Goal: Complete application form

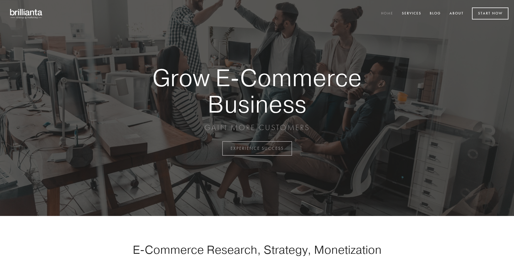
scroll to position [1459, 0]
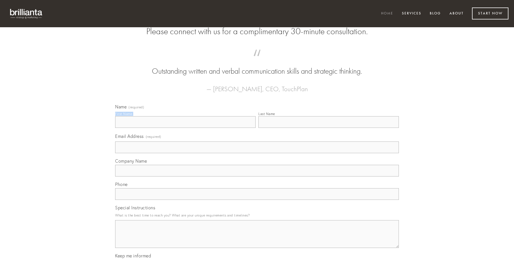
type input "[PERSON_NAME]"
click at [329, 128] on input "Last Name" at bounding box center [329, 122] width 141 height 12
type input "[PERSON_NAME]"
click at [257, 153] on input "Email Address (required)" at bounding box center [257, 148] width 284 height 12
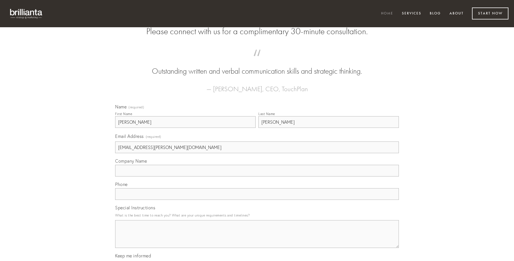
type input "[EMAIL_ADDRESS][PERSON_NAME][DOMAIN_NAME]"
click at [257, 177] on input "Company Name" at bounding box center [257, 171] width 284 height 12
type input "error"
click at [257, 200] on input "text" at bounding box center [257, 194] width 284 height 12
click at [257, 239] on textarea "Special Instructions" at bounding box center [257, 234] width 284 height 28
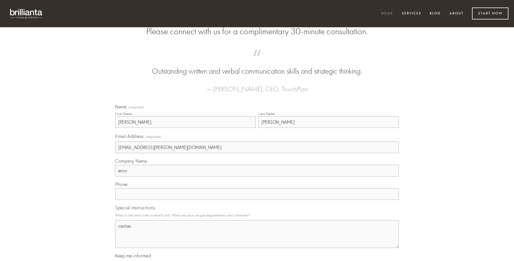
type textarea "caritas"
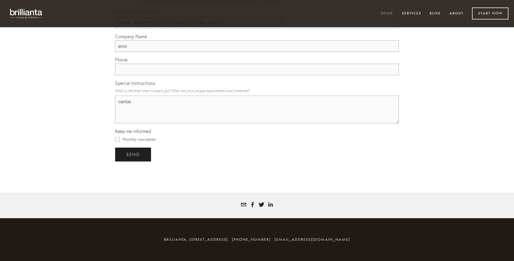
click at [134, 154] on span "send" at bounding box center [133, 154] width 14 height 5
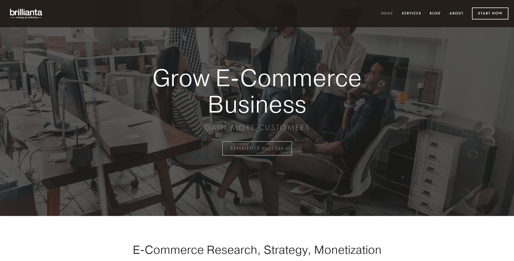
scroll to position [1459, 0]
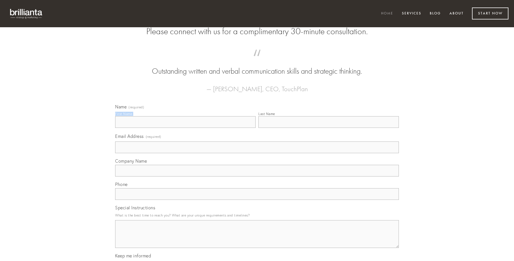
type input "Elmer Wiza"
click at [329, 128] on input "Last Name" at bounding box center [329, 122] width 141 height 12
type input "Elmer Wiza"
click at [257, 153] on input "Email Address (required)" at bounding box center [257, 148] width 284 height 12
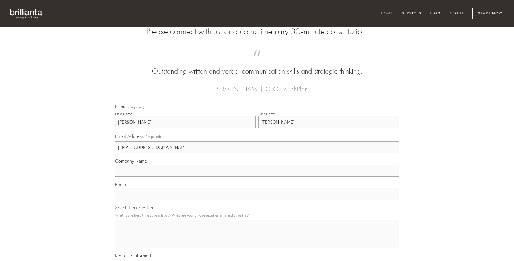
type input "support@choiceurns.com"
click at [257, 177] on input "Company Name" at bounding box center [257, 171] width 284 height 12
type input "abundans"
click at [257, 200] on input "text" at bounding box center [257, 194] width 284 height 12
click at [257, 239] on textarea "Special Instructions" at bounding box center [257, 234] width 284 height 28
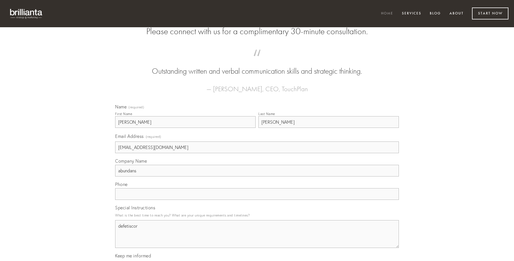
type textarea "defetiscor"
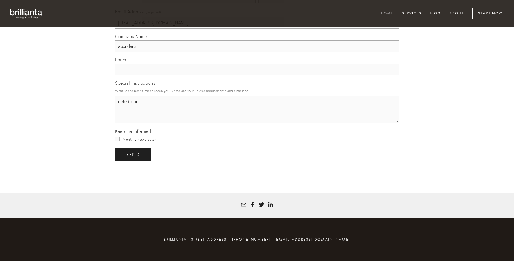
click at [134, 154] on span "send" at bounding box center [133, 154] width 14 height 5
